Goal: Task Accomplishment & Management: Use online tool/utility

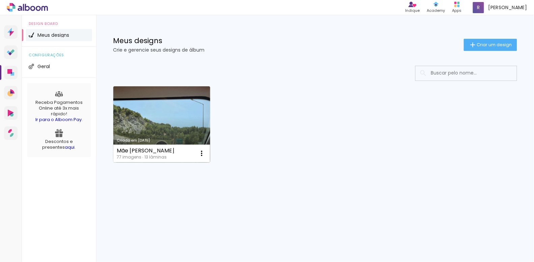
click at [186, 102] on link "Criado em [DATE]" at bounding box center [161, 124] width 97 height 76
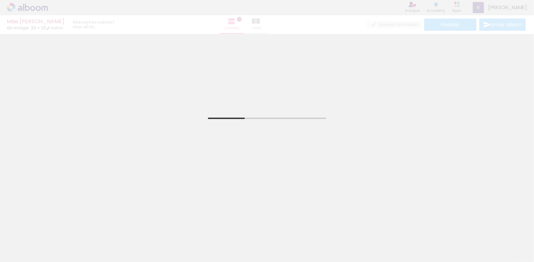
click at [35, 242] on iron-icon at bounding box center [34, 241] width 5 height 5
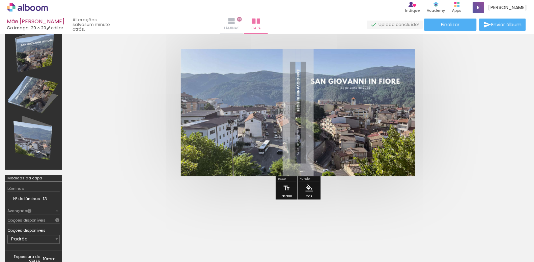
scroll to position [0, 127]
click at [243, 23] on paper-button "Lâminas 13" at bounding box center [232, 24] width 24 height 19
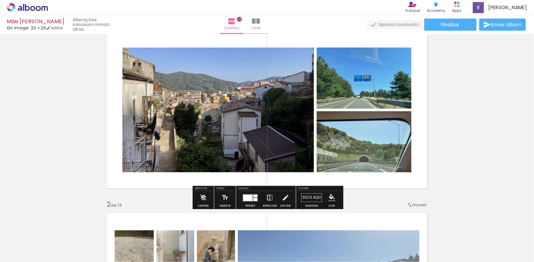
click at [266, 198] on iron-icon at bounding box center [269, 197] width 7 height 13
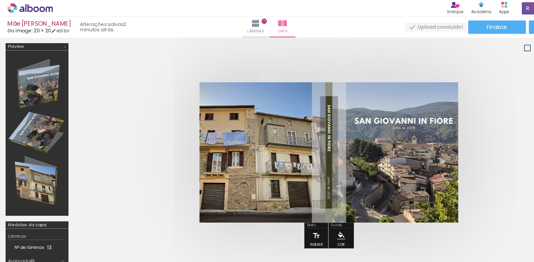
scroll to position [0, 165]
